Goal: Go to known website: Access a specific website the user already knows

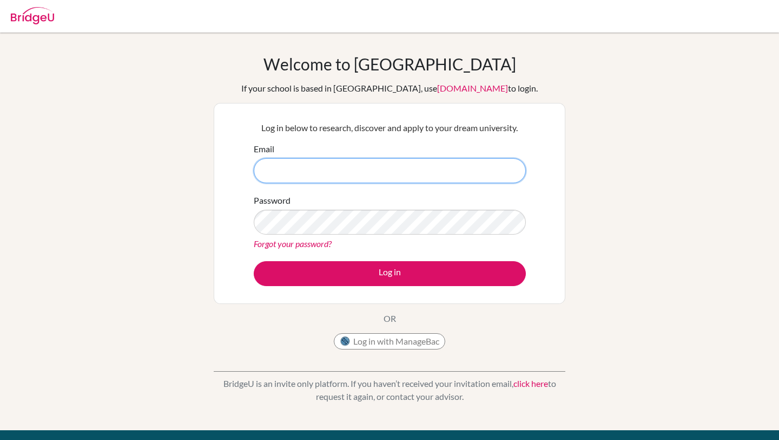
click at [349, 178] on input "Email" at bounding box center [390, 170] width 272 height 25
click at [417, 342] on button "Log in with ManageBac" at bounding box center [390, 341] width 112 height 16
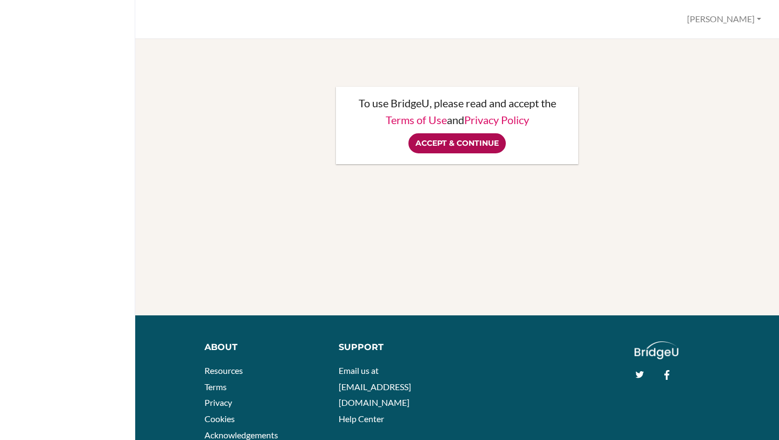
click at [480, 145] on input "Accept & Continue" at bounding box center [457, 143] width 97 height 20
